Goal: Information Seeking & Learning: Learn about a topic

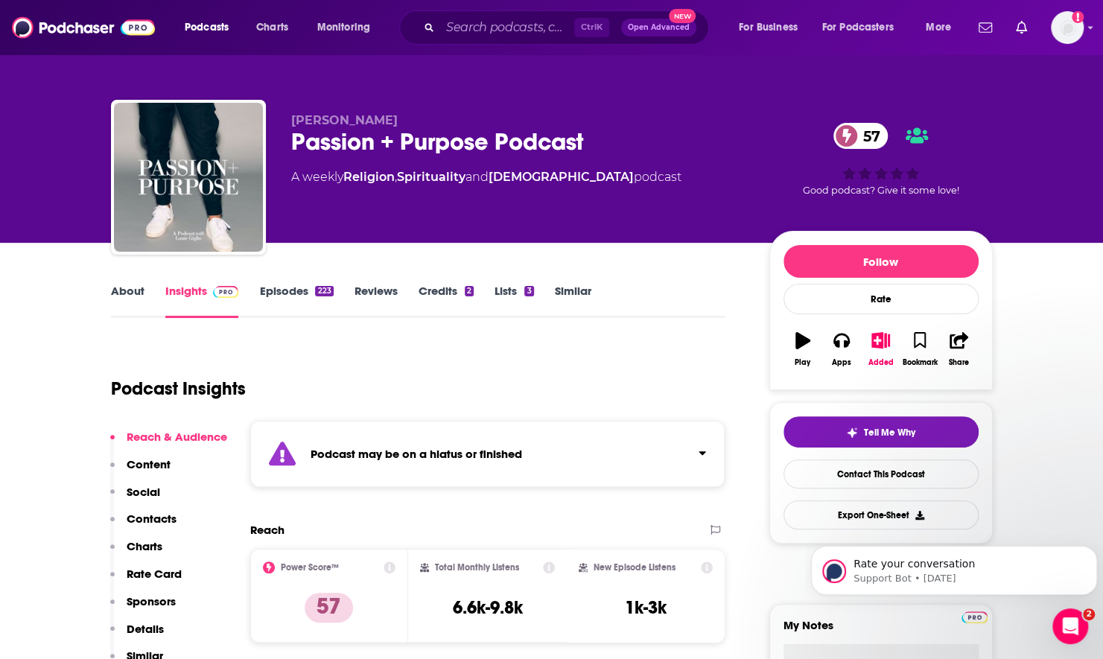
click at [122, 299] on link "About" at bounding box center [128, 301] width 34 height 34
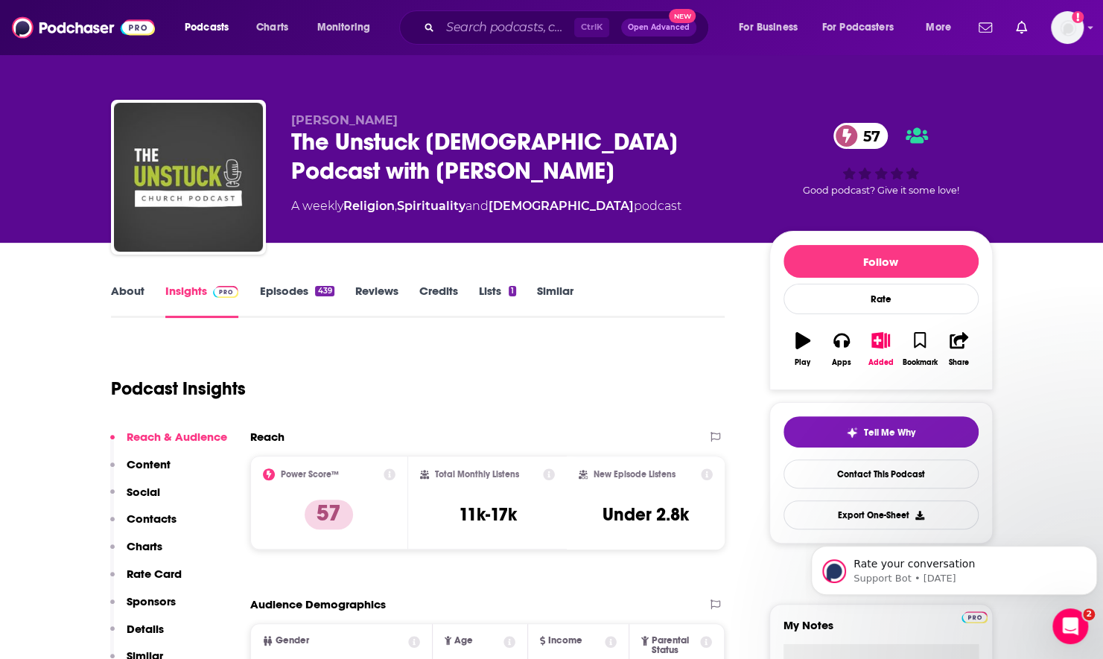
click at [137, 299] on link "About" at bounding box center [128, 301] width 34 height 34
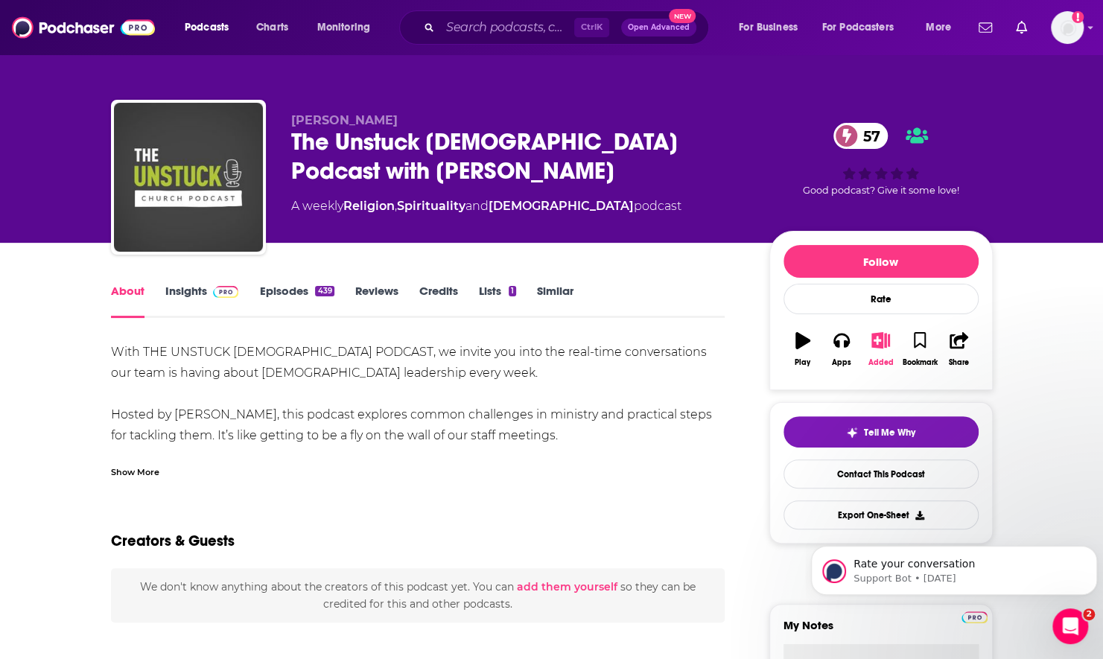
click at [887, 349] on button "Added" at bounding box center [880, 350] width 39 height 54
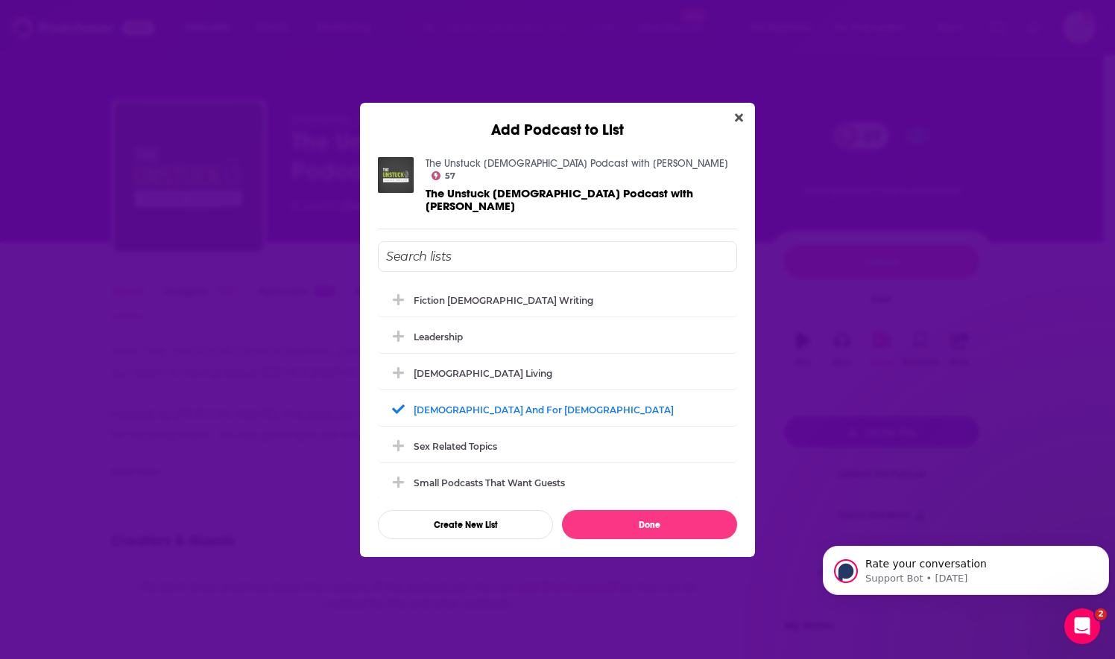
click at [498, 243] on input "Add Podcast To List" at bounding box center [557, 256] width 359 height 31
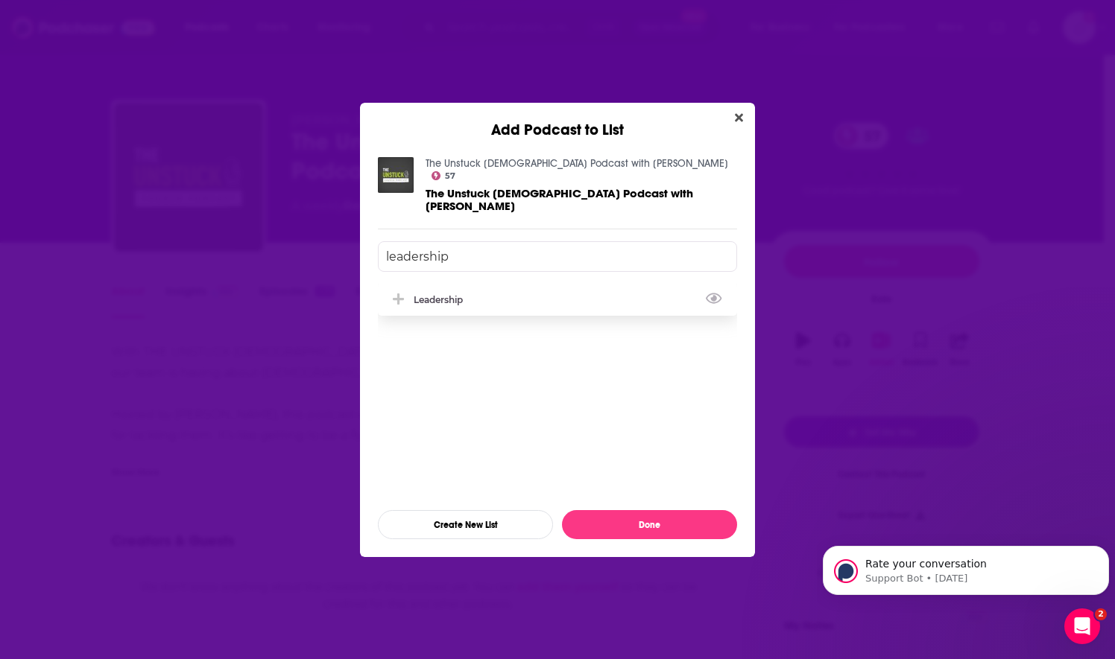
click at [487, 302] on div "Leadership" at bounding box center [557, 299] width 359 height 33
type input "leadership"
click at [616, 512] on button "Done" at bounding box center [649, 524] width 175 height 29
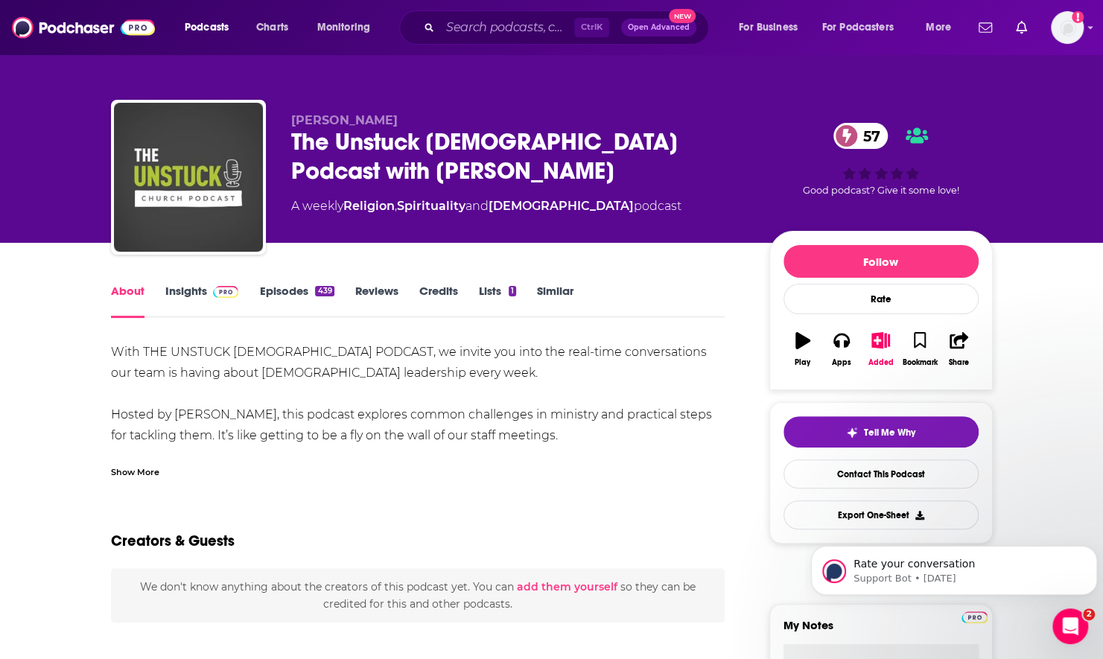
click at [207, 289] on span at bounding box center [223, 291] width 32 height 14
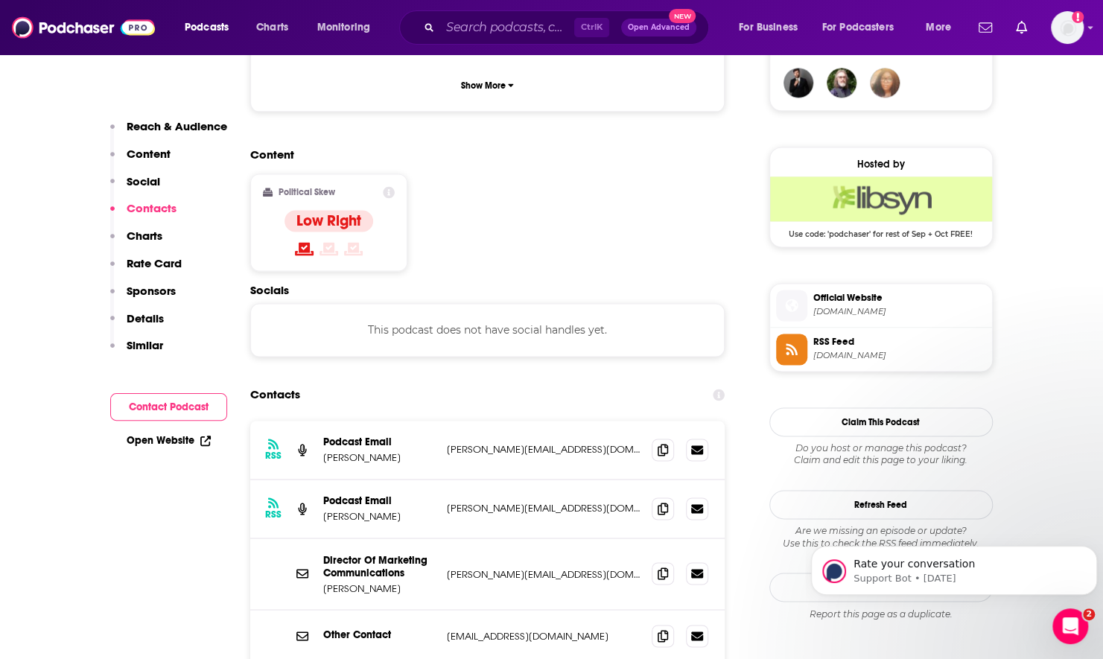
scroll to position [1192, 0]
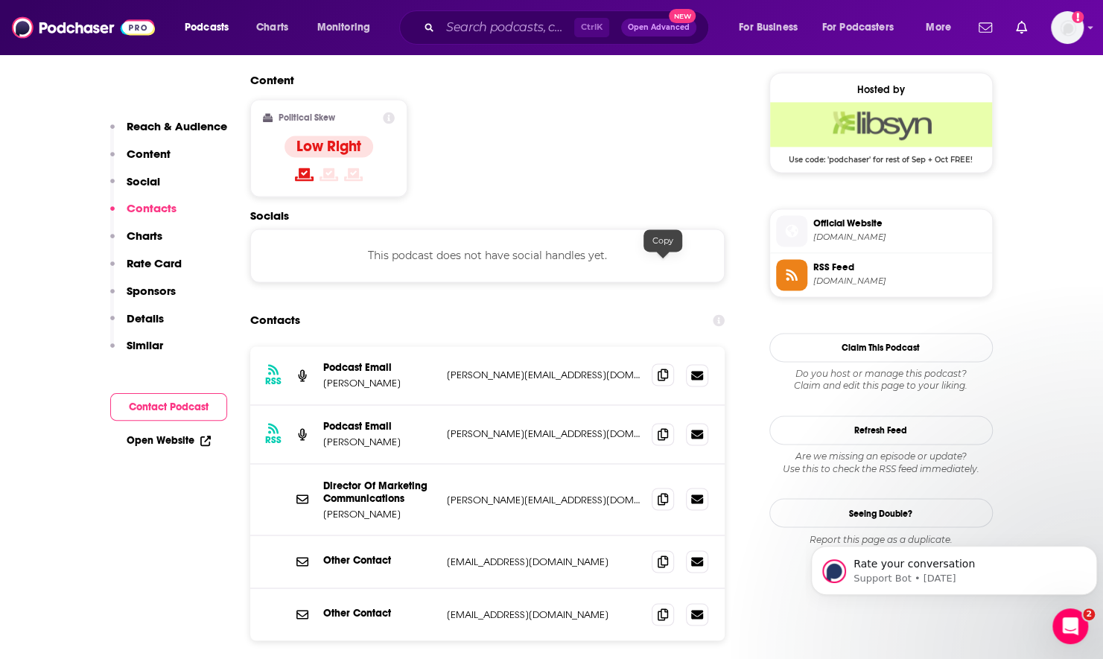
click at [660, 369] on icon at bounding box center [663, 375] width 10 height 12
click at [660, 428] on icon at bounding box center [663, 434] width 10 height 12
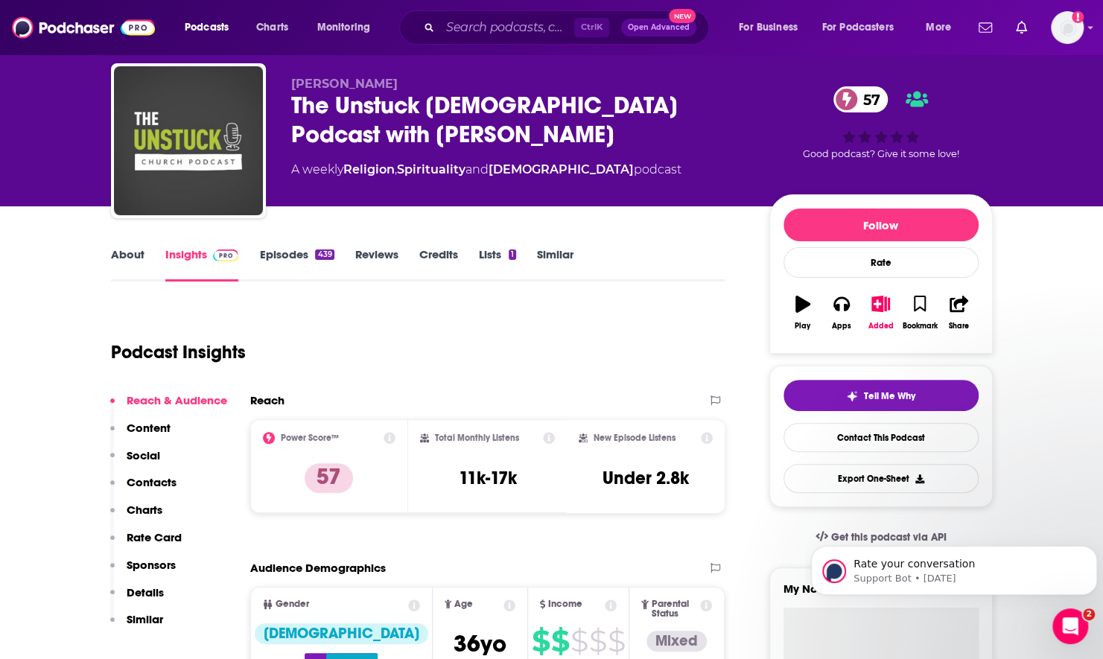
scroll to position [0, 0]
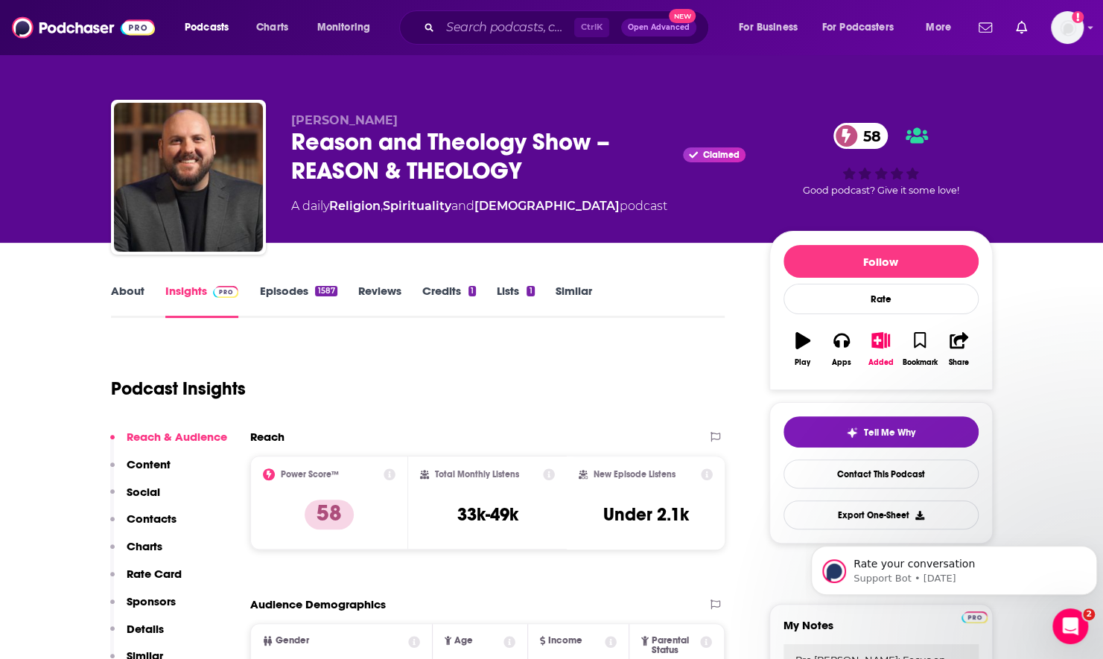
drag, startPoint x: 32, startPoint y: 343, endPoint x: 32, endPoint y: 332, distance: 10.4
click at [122, 301] on link "About" at bounding box center [128, 301] width 34 height 34
